Goal: Find specific page/section: Find specific page/section

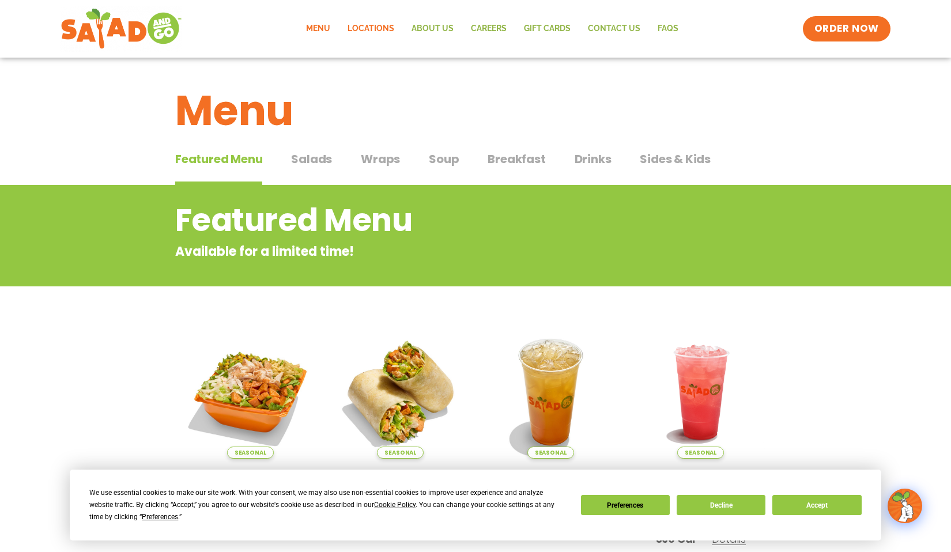
click at [384, 28] on link "Locations" at bounding box center [371, 29] width 64 height 27
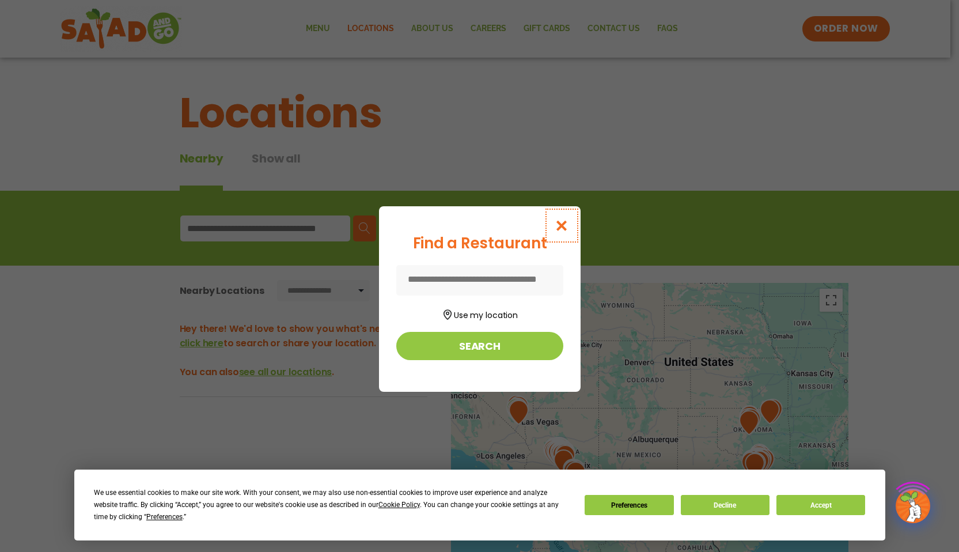
click at [570, 226] on button "Close modal" at bounding box center [561, 225] width 37 height 39
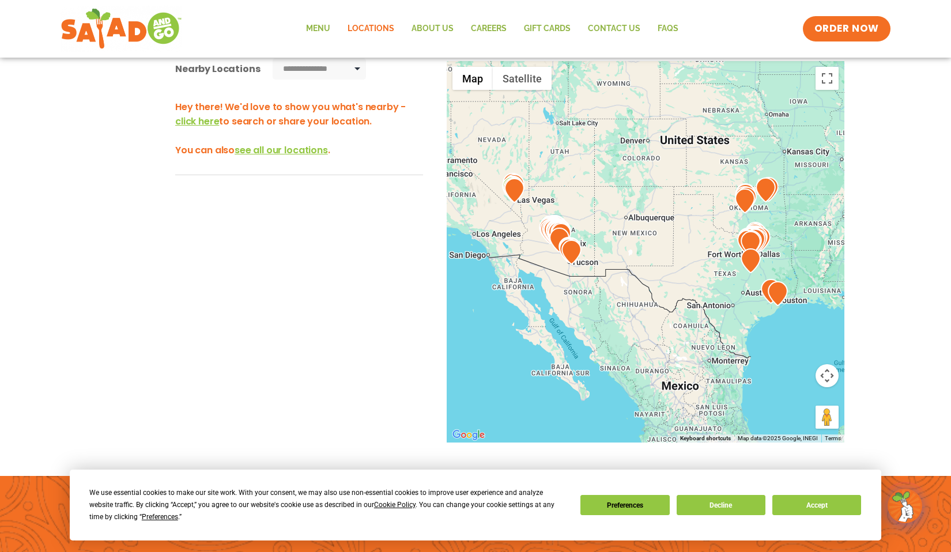
scroll to position [224, 0]
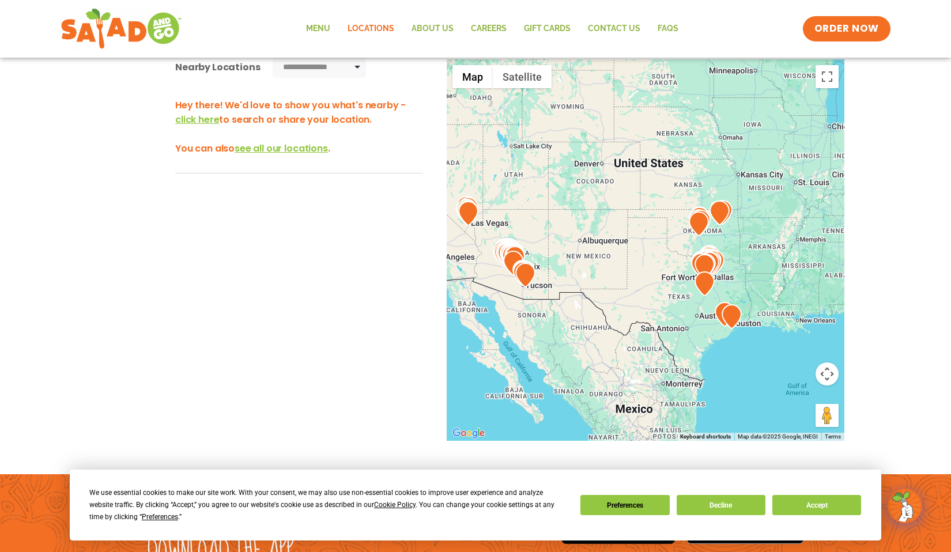
drag, startPoint x: 679, startPoint y: 233, endPoint x: 639, endPoint y: 243, distance: 41.6
click at [632, 258] on div at bounding box center [645, 249] width 398 height 381
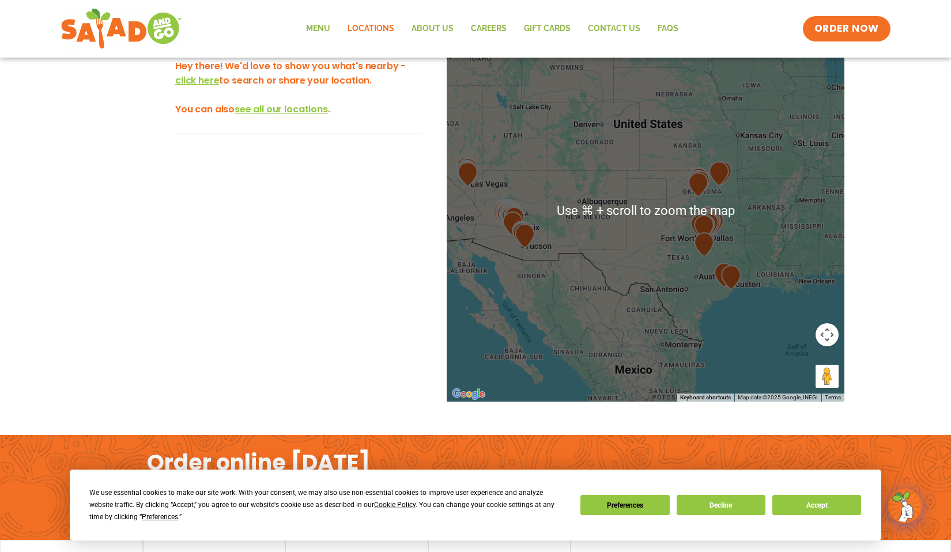
scroll to position [210, 0]
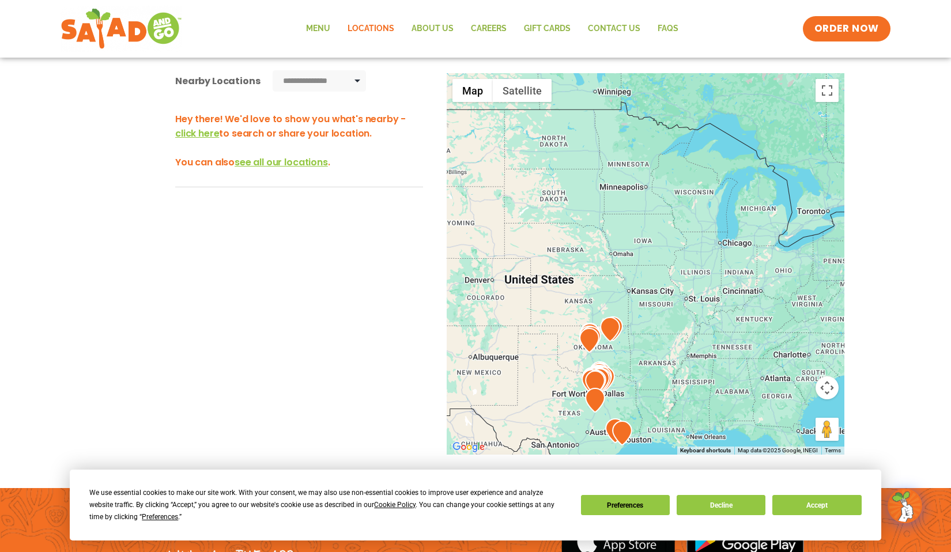
drag, startPoint x: 746, startPoint y: 217, endPoint x: 707, endPoint y: 250, distance: 50.7
click at [704, 253] on div at bounding box center [645, 263] width 398 height 381
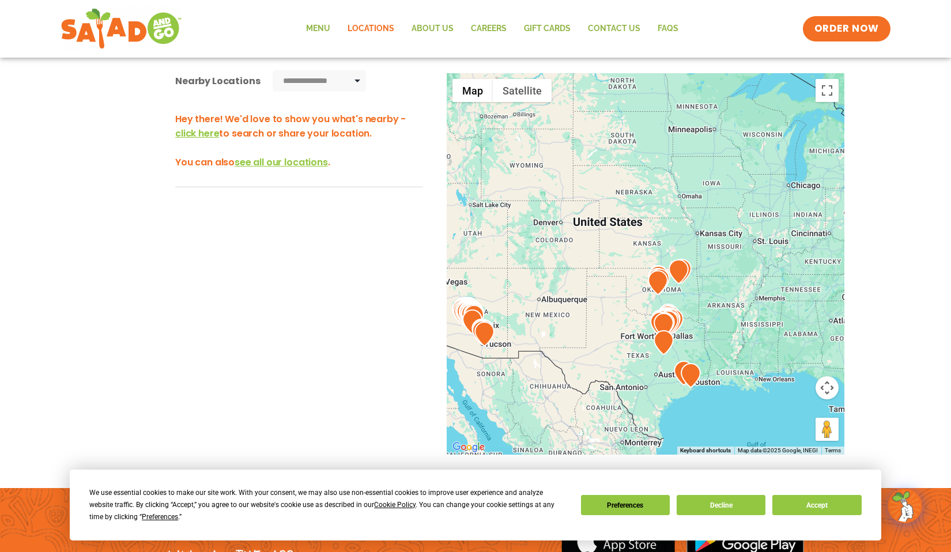
drag, startPoint x: 602, startPoint y: 261, endPoint x: 648, endPoint y: 221, distance: 60.4
click at [647, 222] on div at bounding box center [645, 263] width 398 height 381
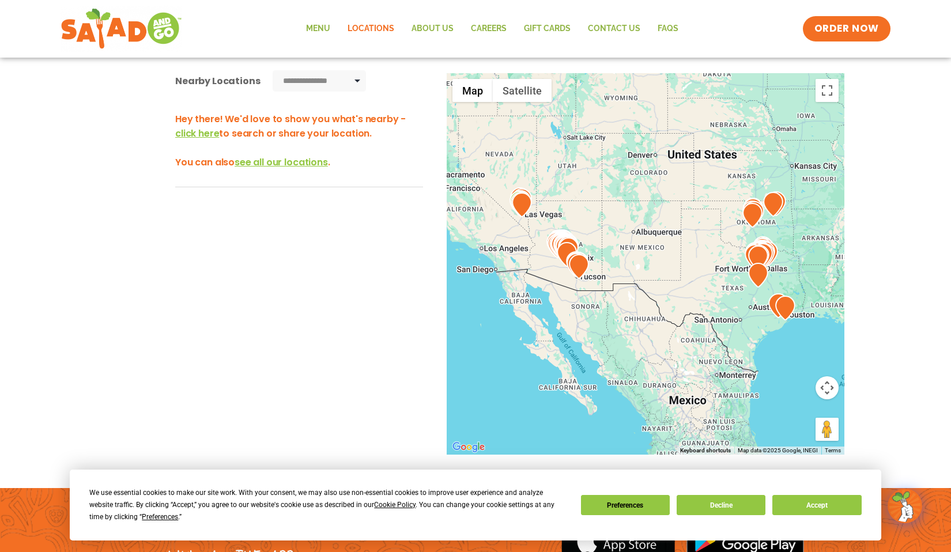
drag, startPoint x: 608, startPoint y: 275, endPoint x: 630, endPoint y: 272, distance: 22.1
click at [630, 272] on div at bounding box center [645, 263] width 398 height 381
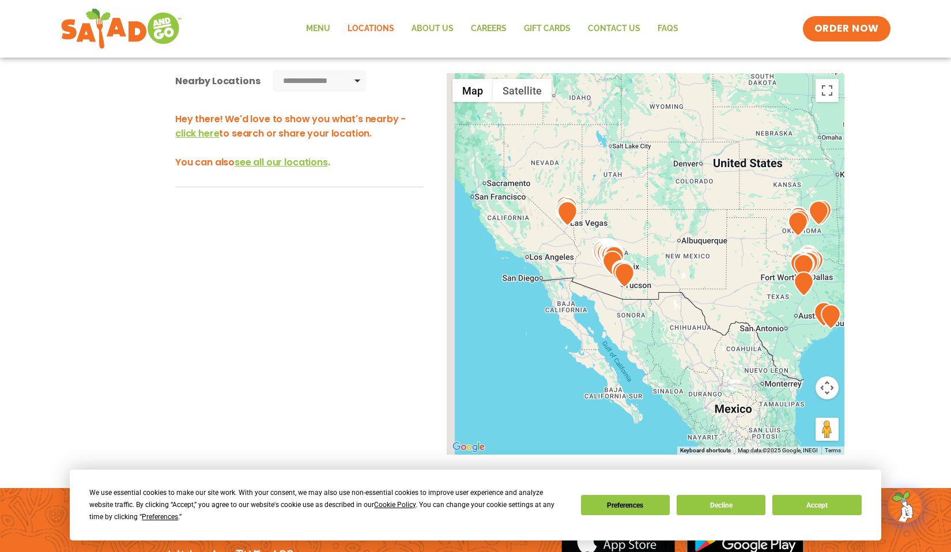
drag, startPoint x: 548, startPoint y: 258, endPoint x: 615, endPoint y: 263, distance: 66.5
click at [570, 271] on div at bounding box center [645, 263] width 398 height 381
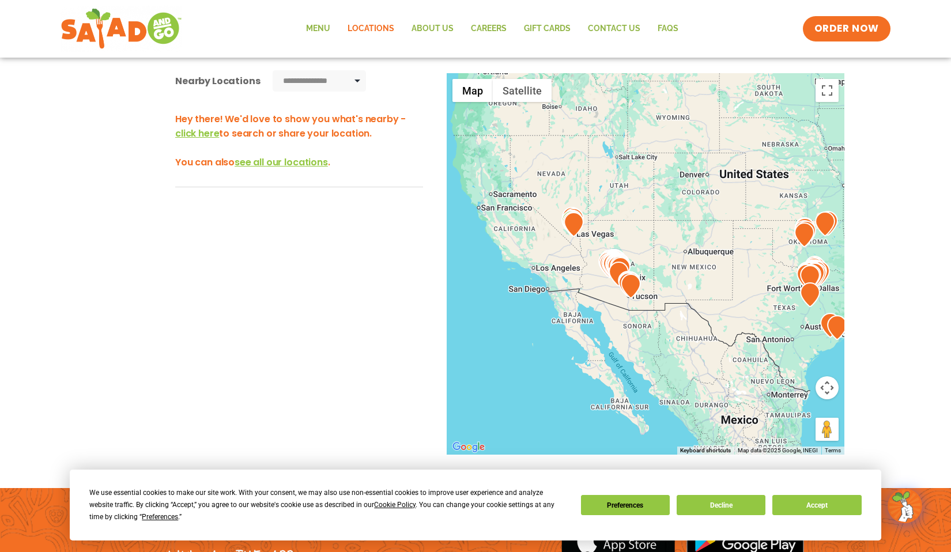
drag, startPoint x: 587, startPoint y: 267, endPoint x: 599, endPoint y: 251, distance: 19.7
click at [585, 276] on div at bounding box center [645, 263] width 398 height 381
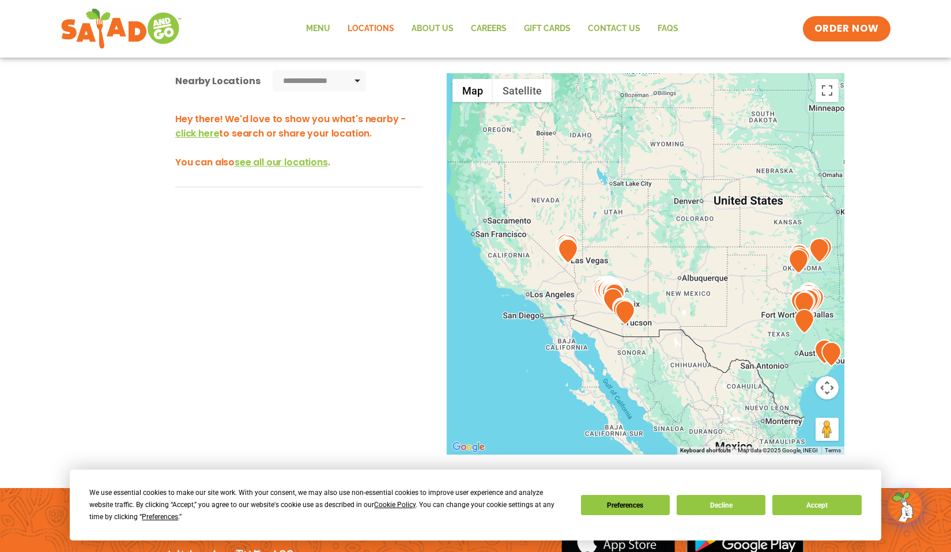
drag, startPoint x: 623, startPoint y: 225, endPoint x: 639, endPoint y: 220, distance: 16.9
click at [618, 244] on div at bounding box center [645, 263] width 398 height 381
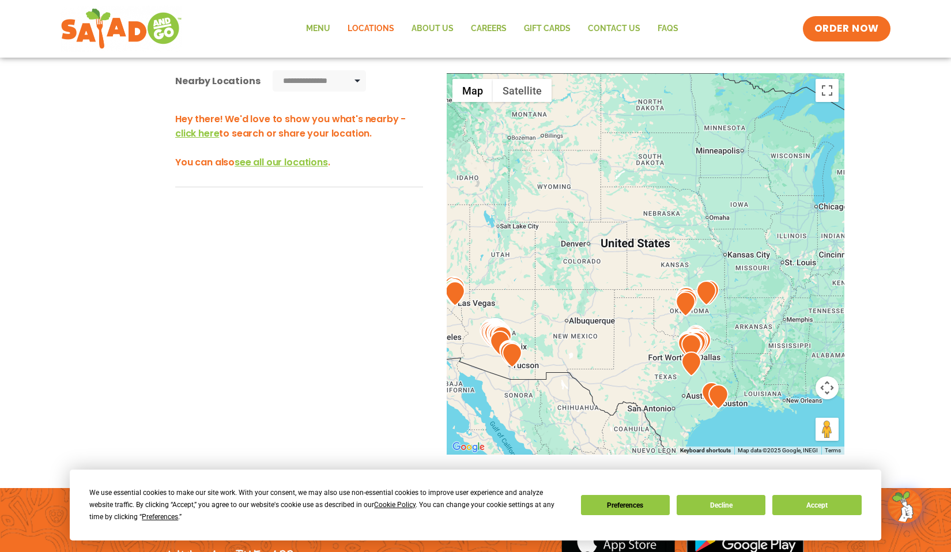
drag, startPoint x: 589, startPoint y: 252, endPoint x: 531, endPoint y: 251, distance: 58.2
click at [528, 253] on div at bounding box center [645, 263] width 398 height 381
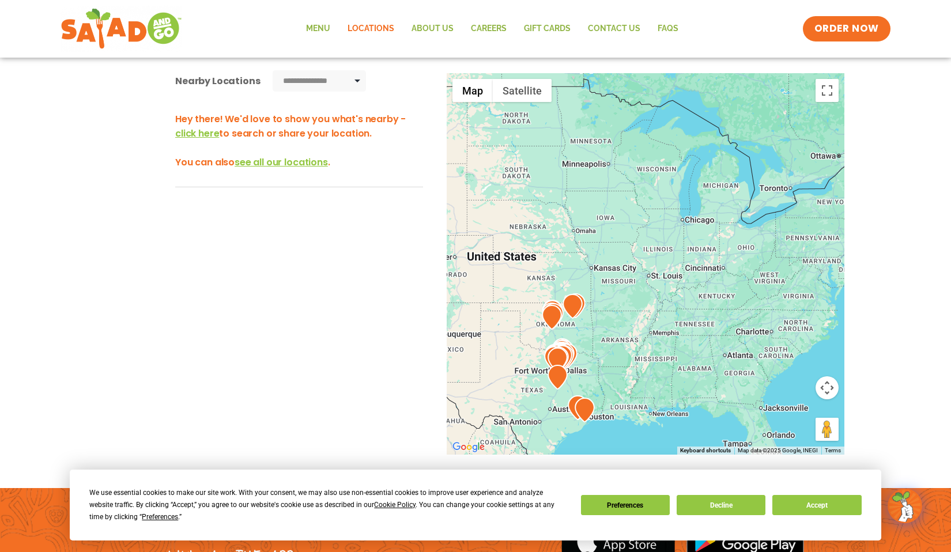
drag, startPoint x: 588, startPoint y: 236, endPoint x: 537, endPoint y: 252, distance: 52.7
click at [537, 252] on div at bounding box center [645, 263] width 398 height 381
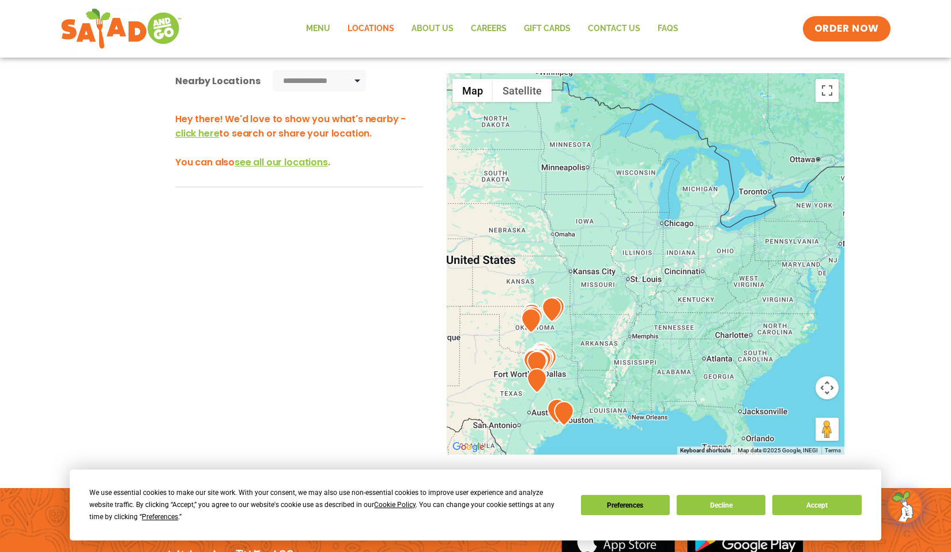
drag, startPoint x: 623, startPoint y: 259, endPoint x: 593, endPoint y: 240, distance: 35.5
click at [593, 240] on div at bounding box center [645, 263] width 398 height 381
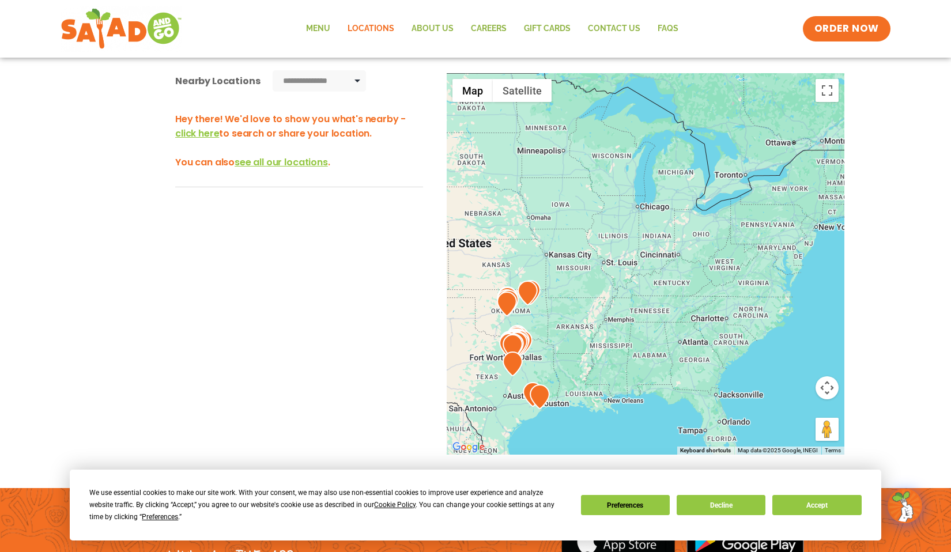
drag, startPoint x: 635, startPoint y: 255, endPoint x: 677, endPoint y: 262, distance: 42.5
click at [677, 262] on div at bounding box center [645, 263] width 398 height 381
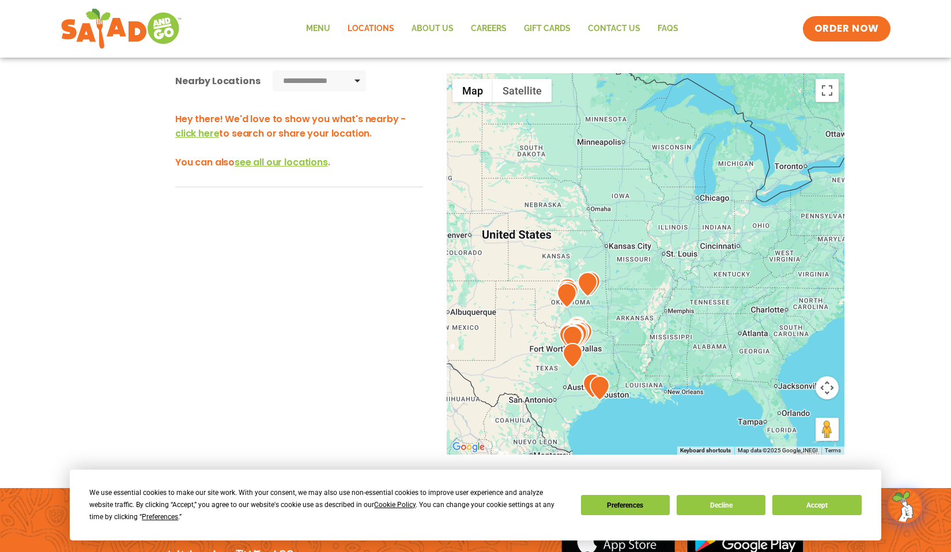
drag, startPoint x: 646, startPoint y: 251, endPoint x: 642, endPoint y: 237, distance: 14.4
click at [642, 237] on div at bounding box center [645, 263] width 398 height 381
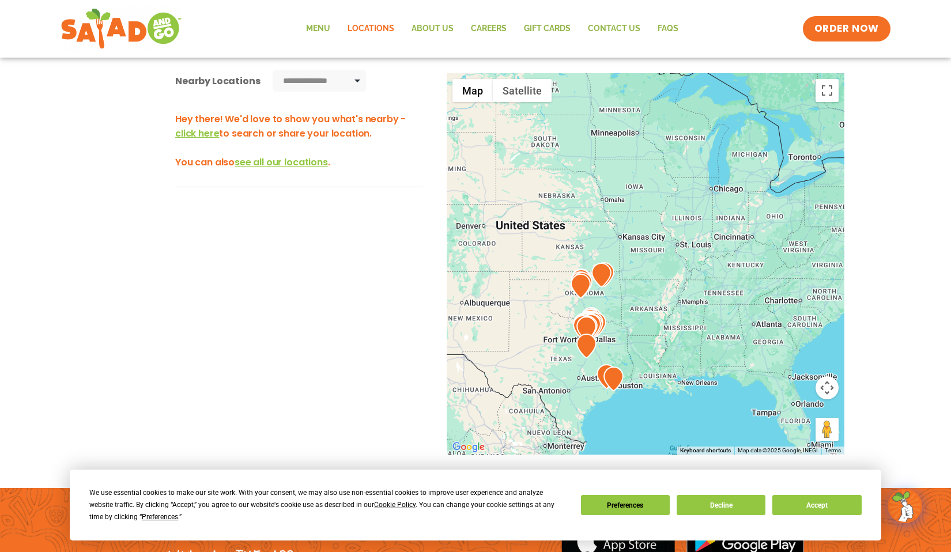
drag, startPoint x: 646, startPoint y: 249, endPoint x: 663, endPoint y: 233, distance: 23.2
click at [663, 234] on div at bounding box center [645, 263] width 398 height 381
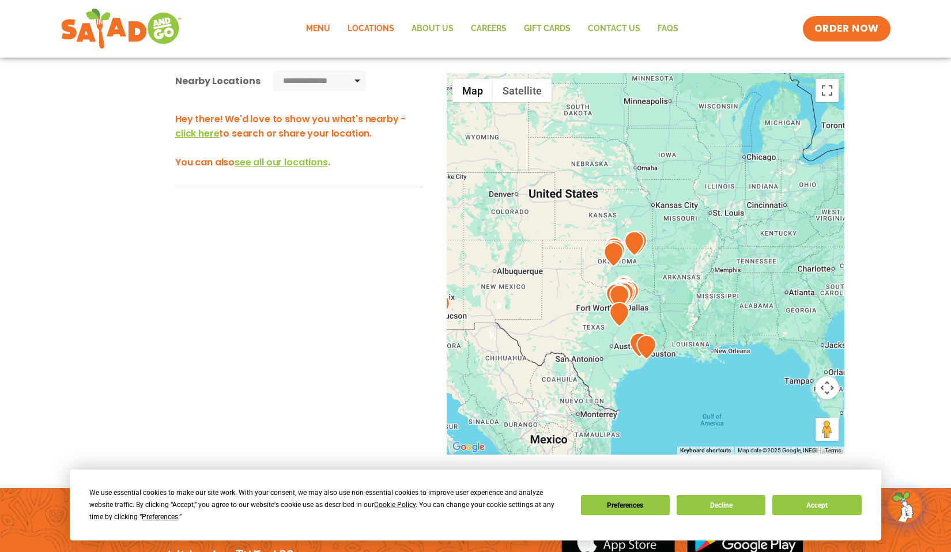
click at [317, 23] on link "Menu" at bounding box center [317, 29] width 41 height 27
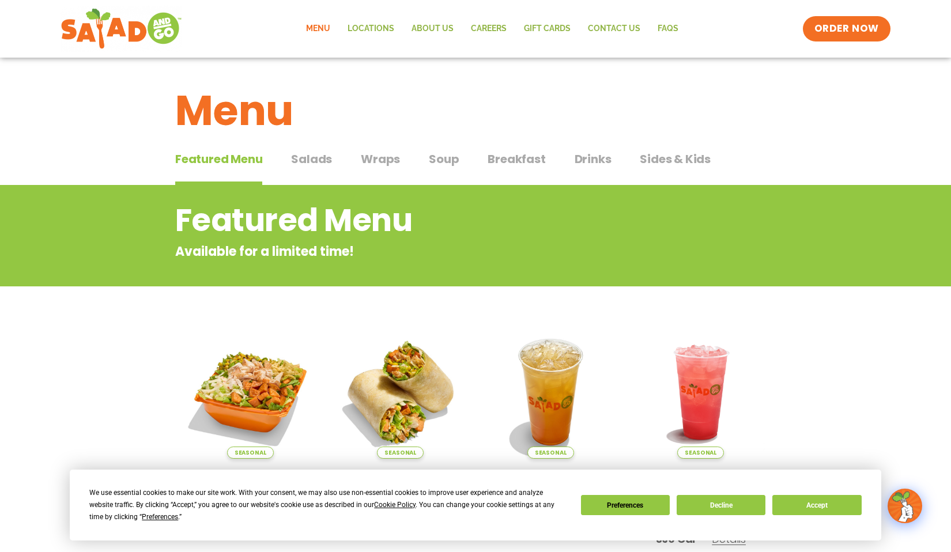
click at [309, 169] on button "Salads Salads" at bounding box center [311, 167] width 41 height 35
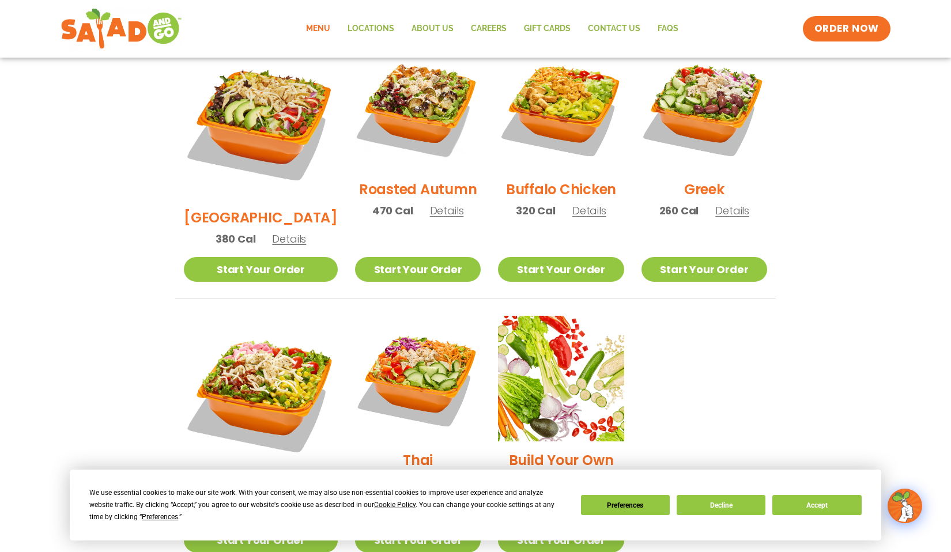
scroll to position [837, 0]
